Goal: Information Seeking & Learning: Learn about a topic

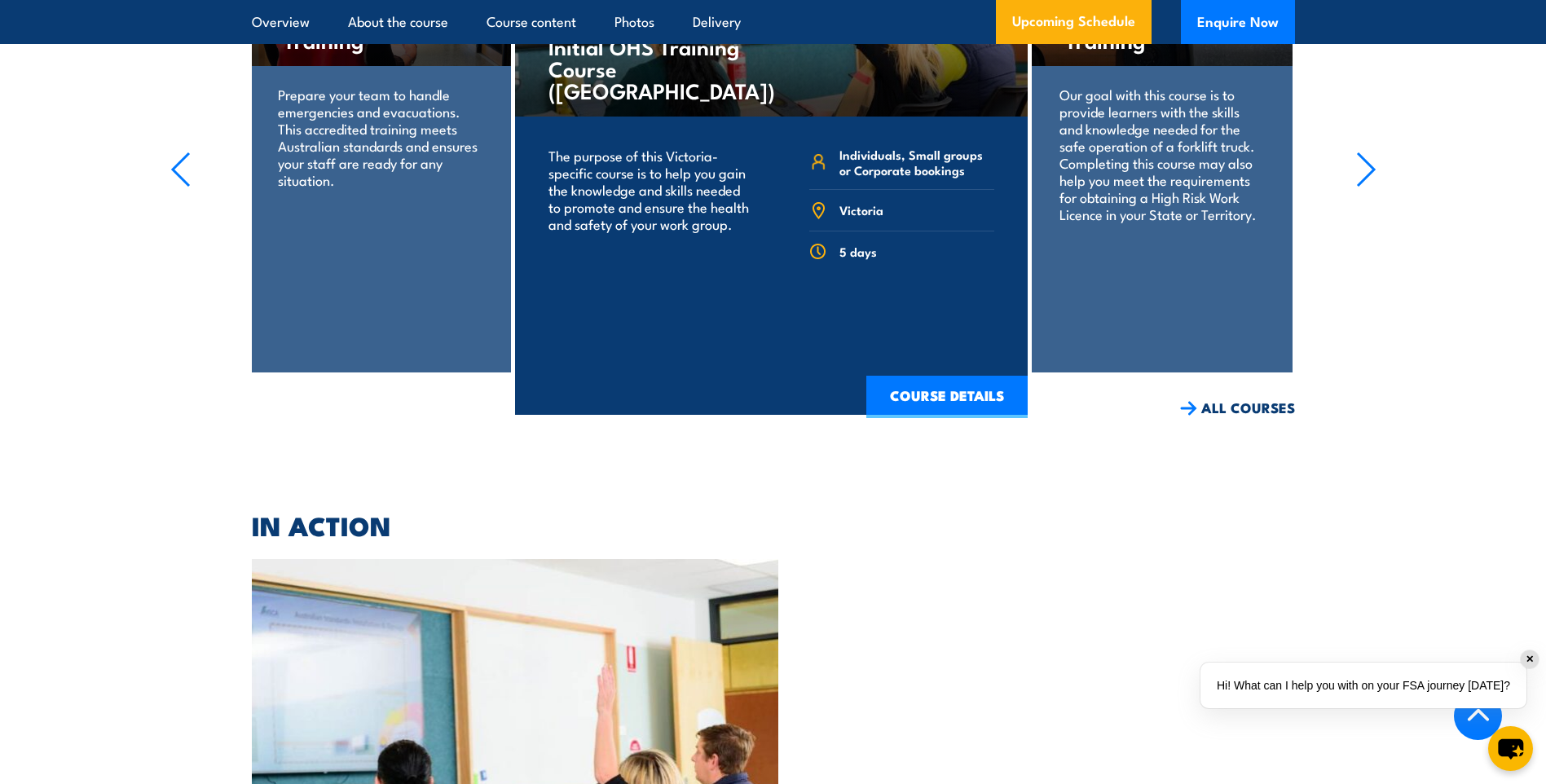
scroll to position [3744, 0]
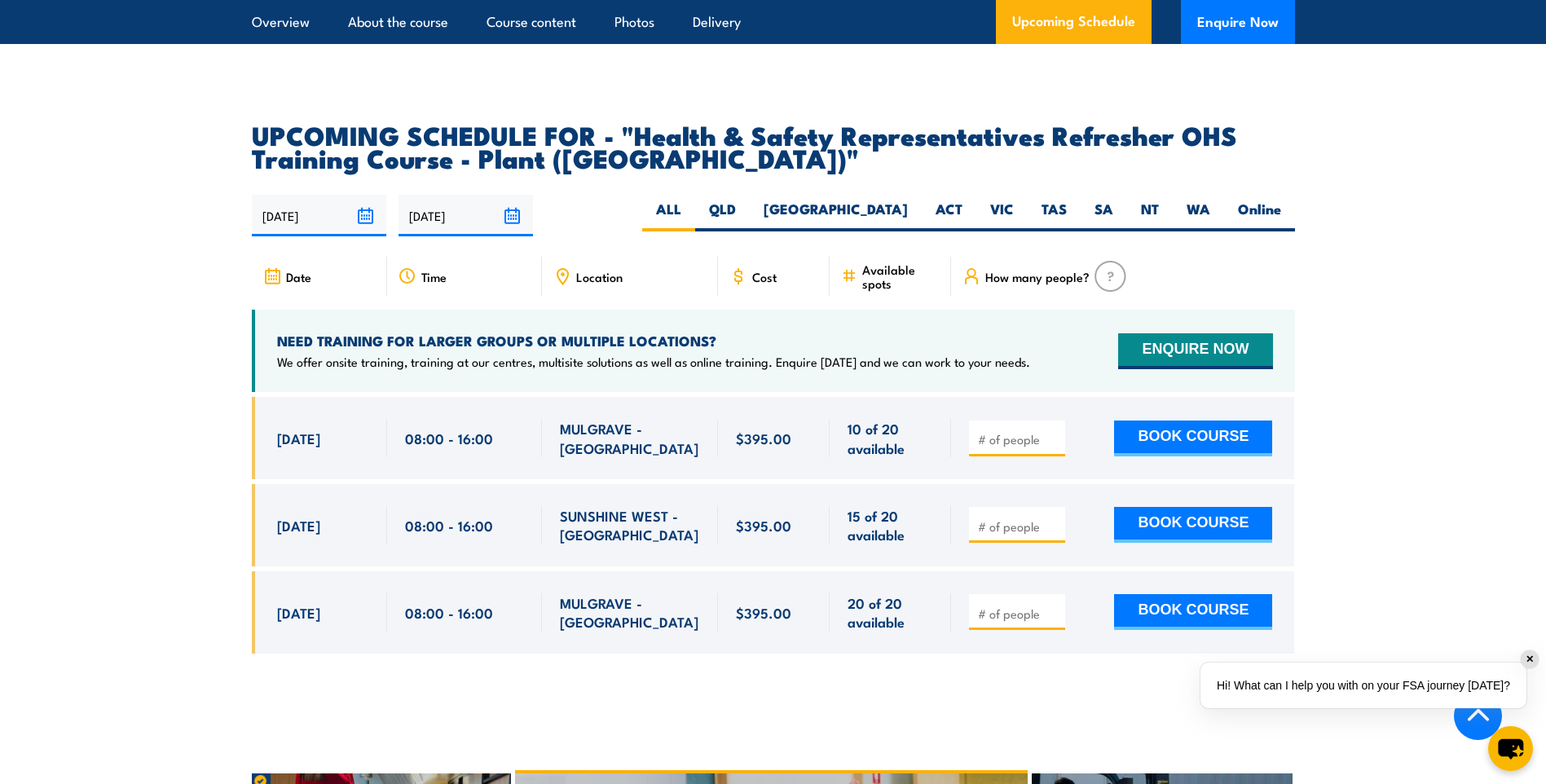
scroll to position [2794, 0]
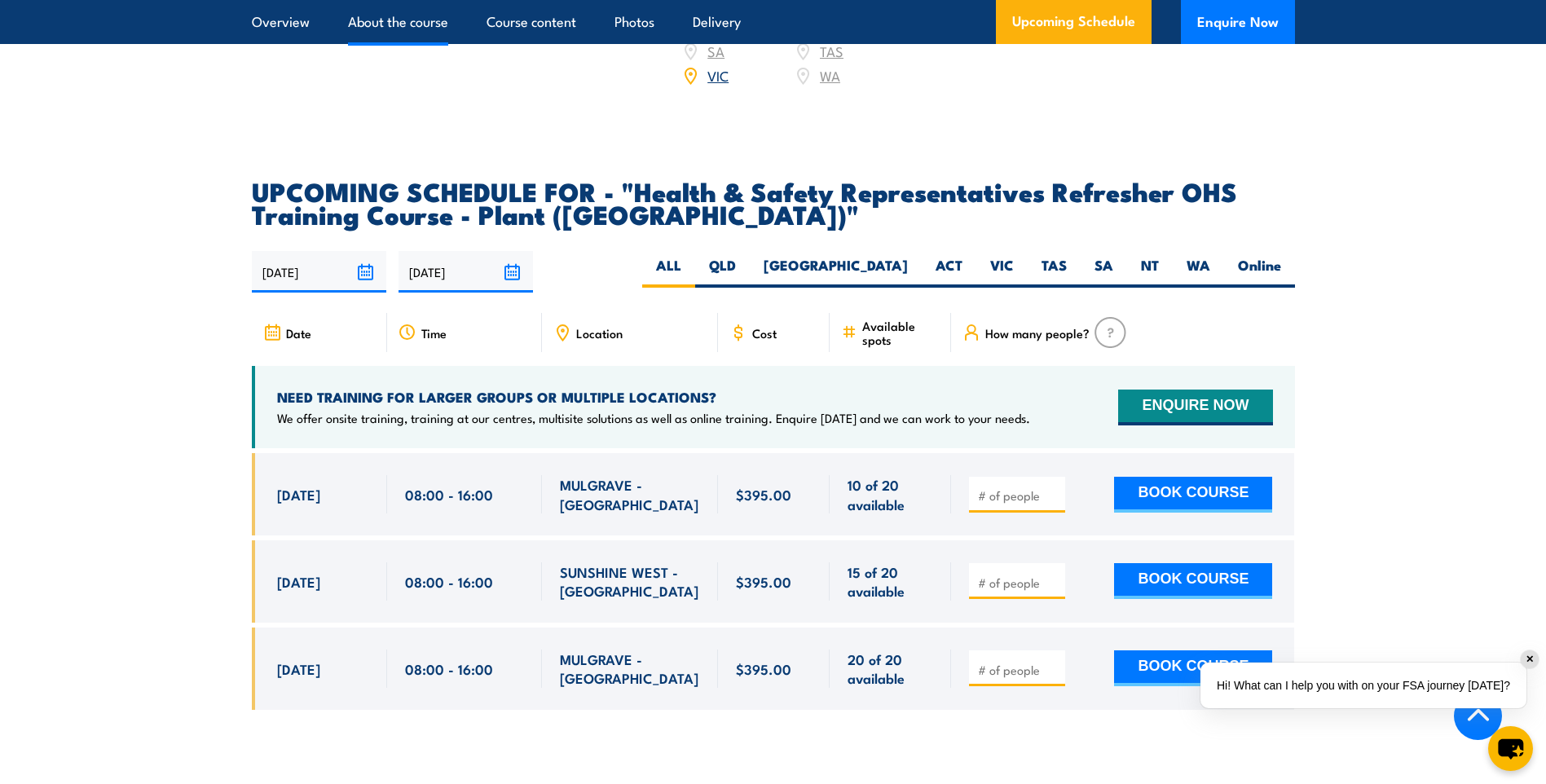
click at [399, 20] on link "About the course" at bounding box center [398, 22] width 100 height 43
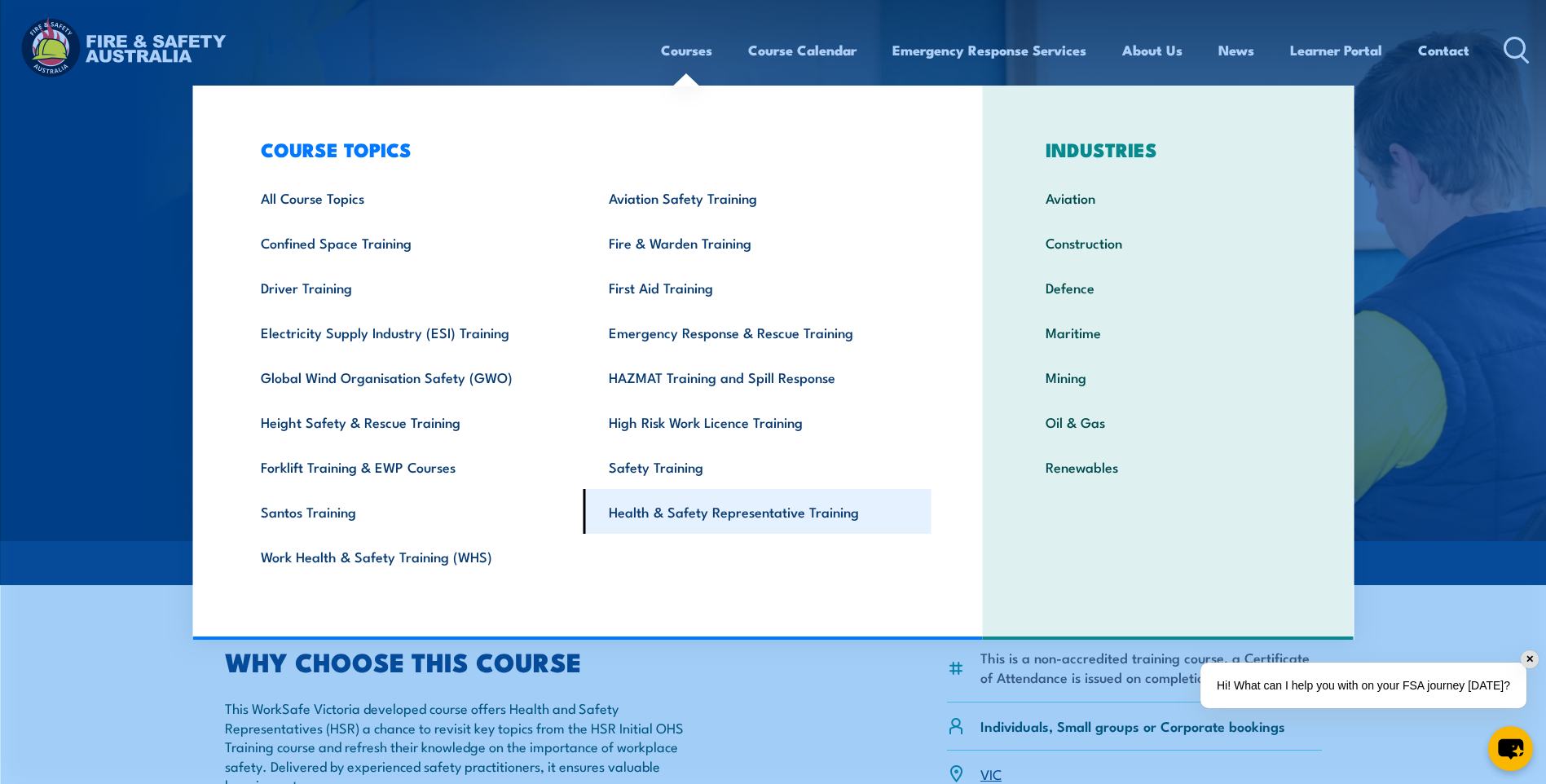
click at [727, 514] on link "Health & Safety Representative Training" at bounding box center [757, 511] width 348 height 45
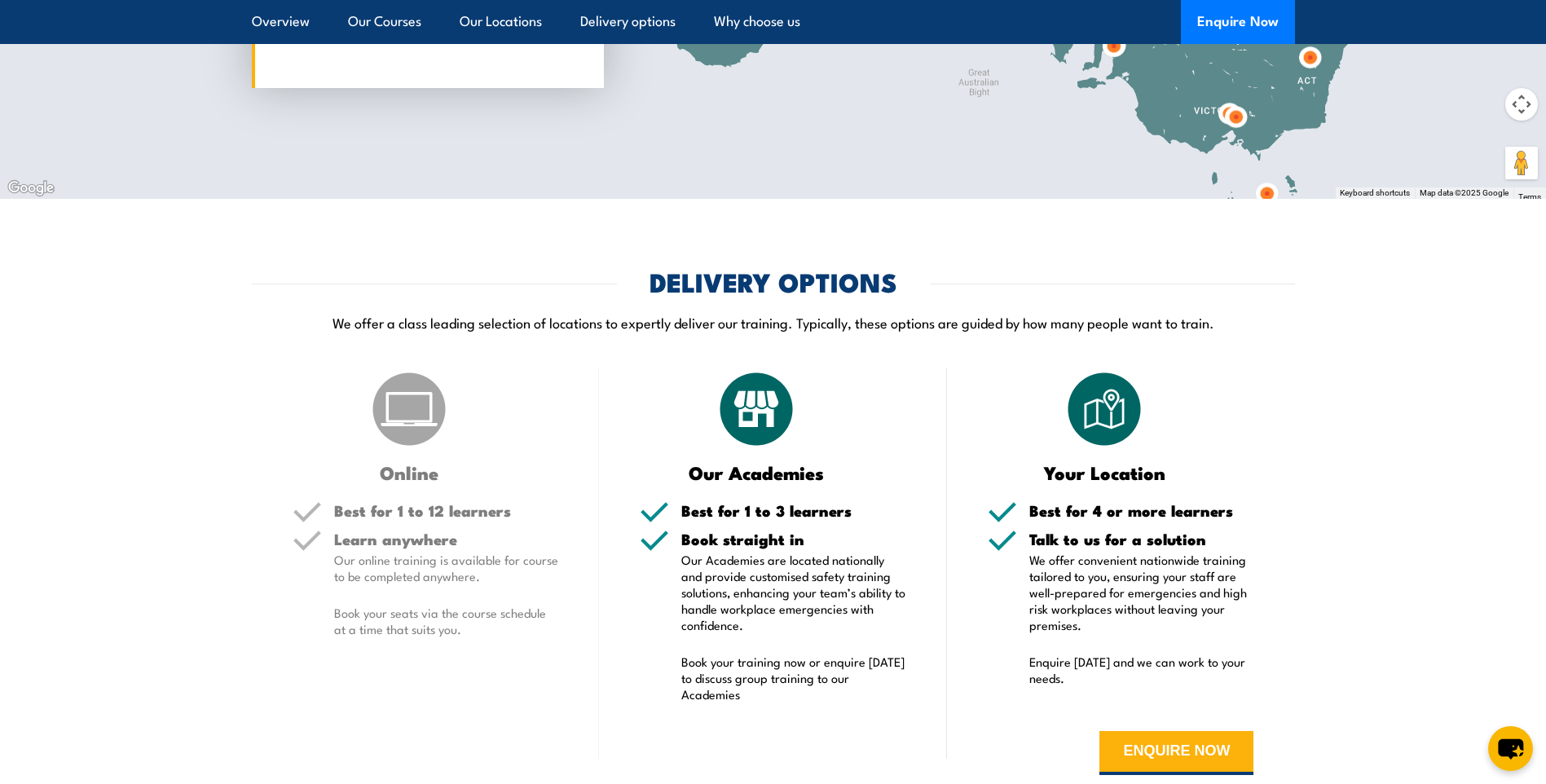
scroll to position [3802, 0]
